Goal: Communication & Community: Answer question/provide support

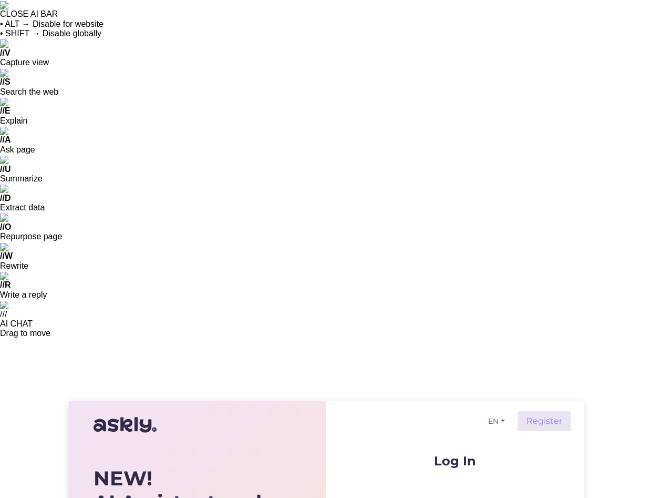
type input "[EMAIL_ADDRESS][DOMAIN_NAME]"
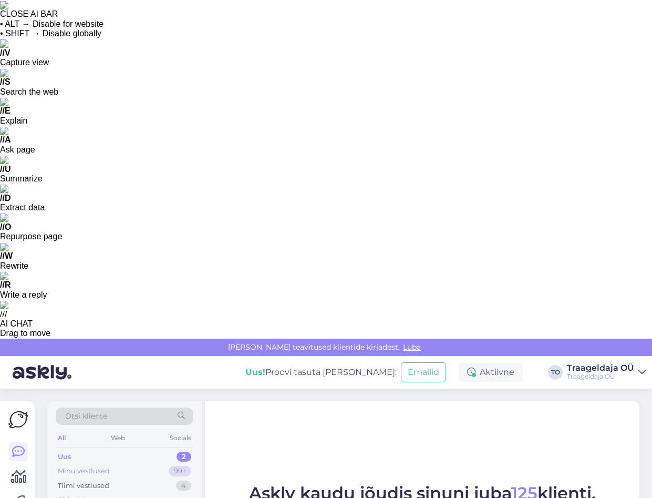
click at [79, 466] on div "Minu vestlused" at bounding box center [84, 471] width 52 height 11
click at [101, 449] on div "Uus 2" at bounding box center [125, 456] width 138 height 15
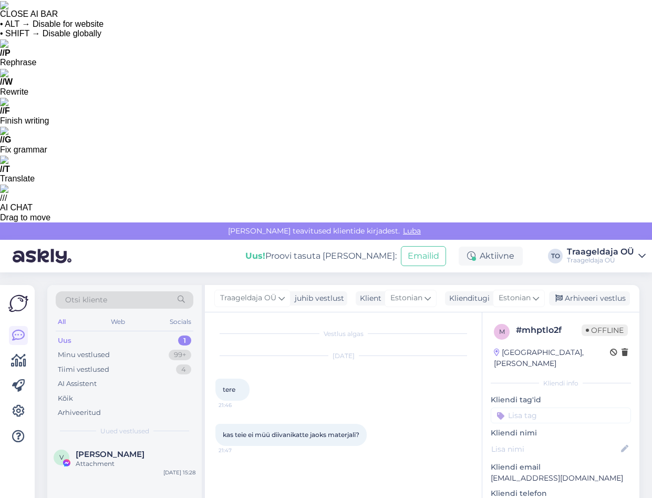
paste textarea "[URL][DOMAIN_NAME]"
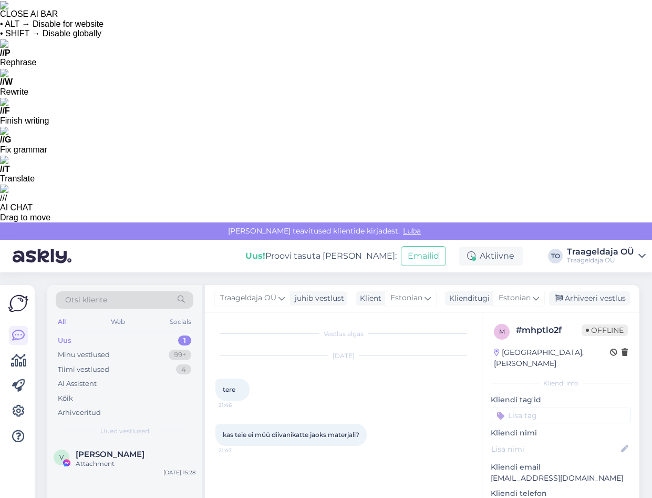
type textarea "Tere! Millist katet Te täpsemalt soovite? Kas meie voodikatetest sobiks midagi?…"
drag, startPoint x: 437, startPoint y: 472, endPoint x: 416, endPoint y: 480, distance: 22.9
